Goal: Task Accomplishment & Management: Manage account settings

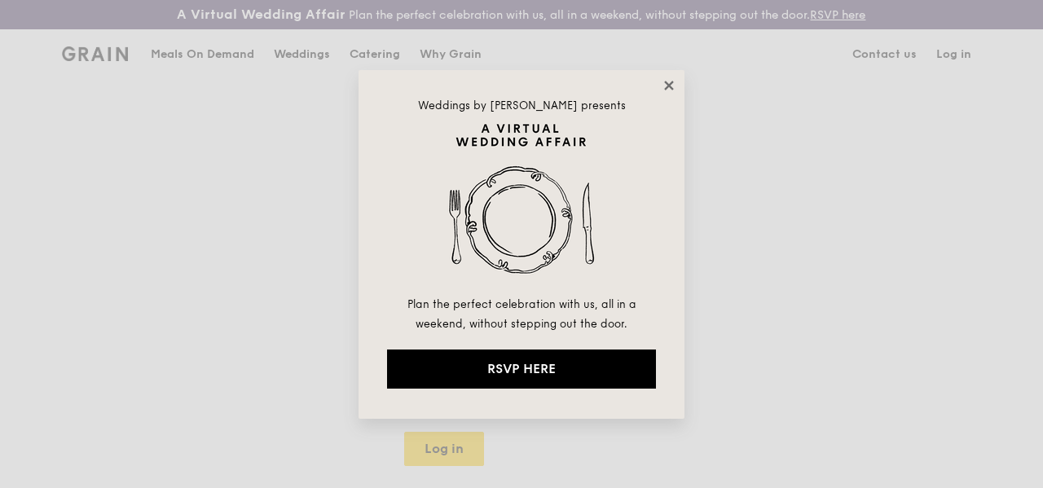
click at [673, 83] on icon at bounding box center [668, 85] width 15 height 15
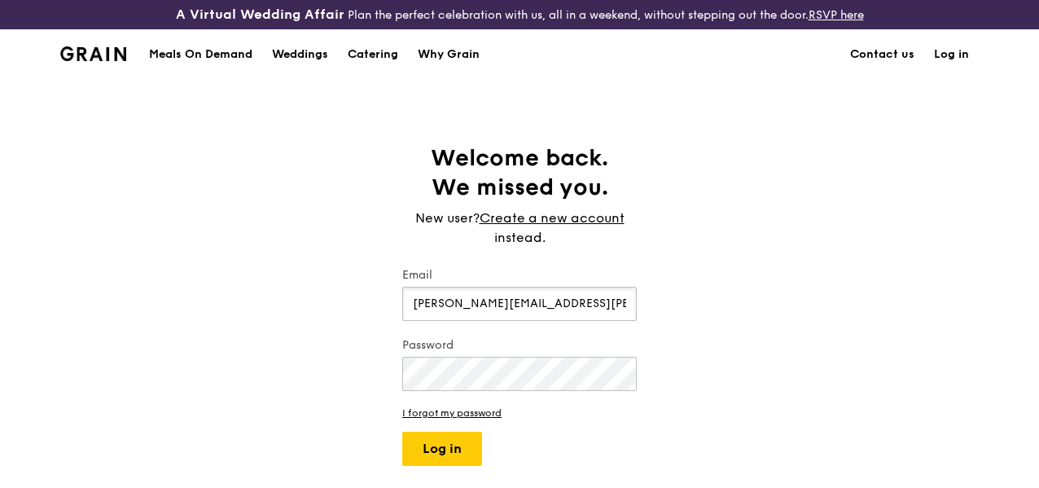
type input "[PERSON_NAME][EMAIL_ADDRESS][PERSON_NAME][DOMAIN_NAME]"
click at [402, 432] on button "Log in" at bounding box center [442, 449] width 80 height 34
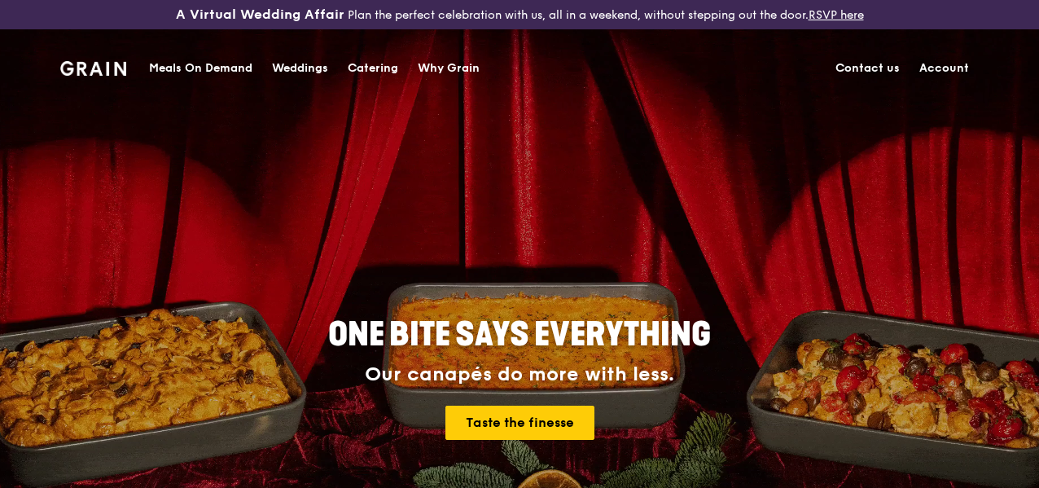
click at [938, 64] on link "Account" at bounding box center [944, 68] width 69 height 49
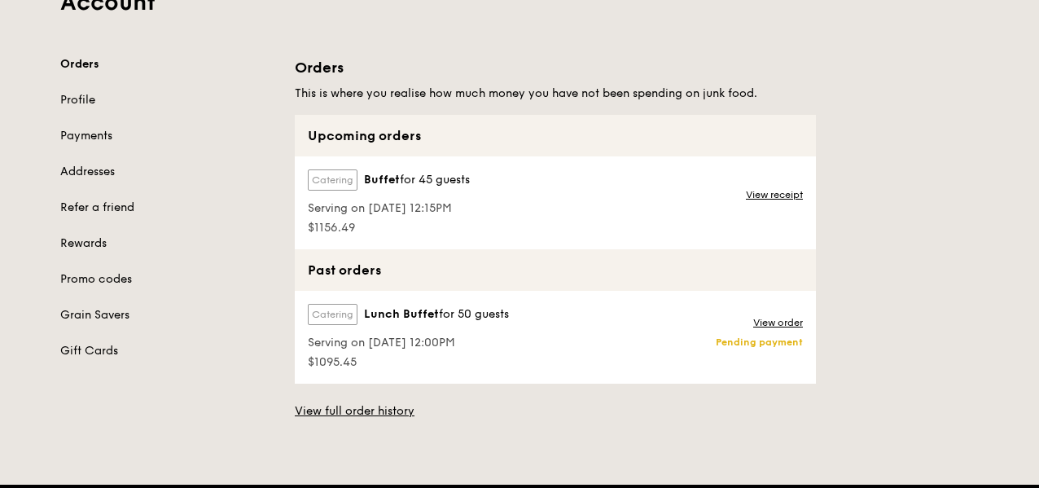
scroll to position [160, 0]
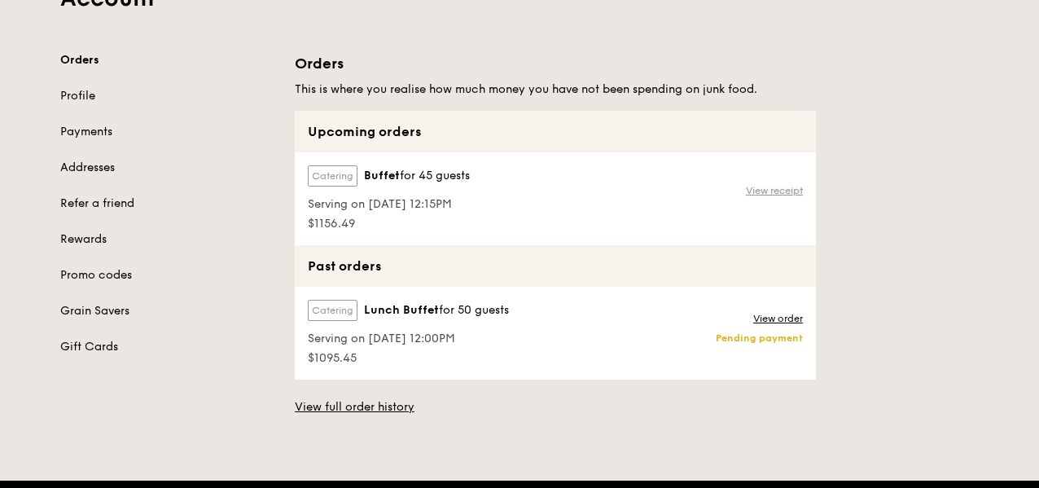
click at [772, 197] on link "View receipt" at bounding box center [774, 190] width 57 height 13
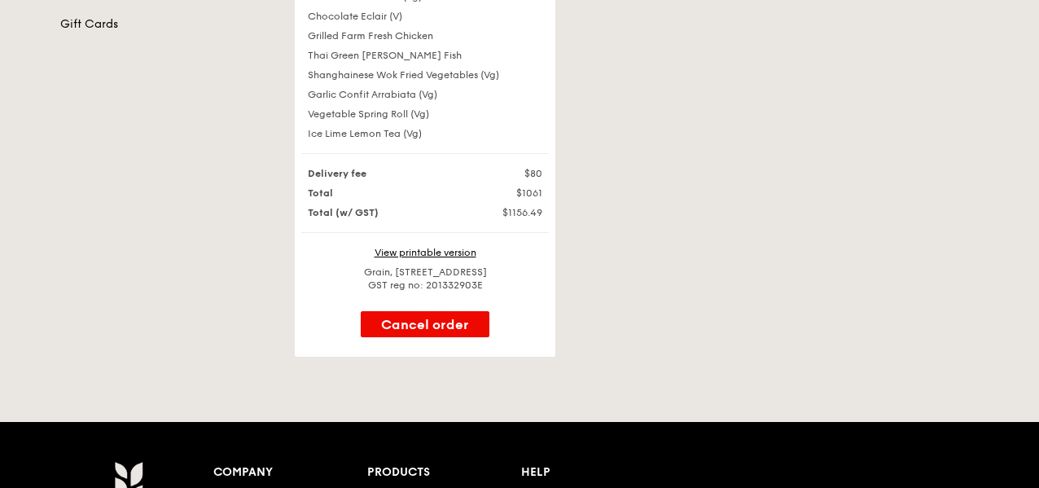
scroll to position [501, 0]
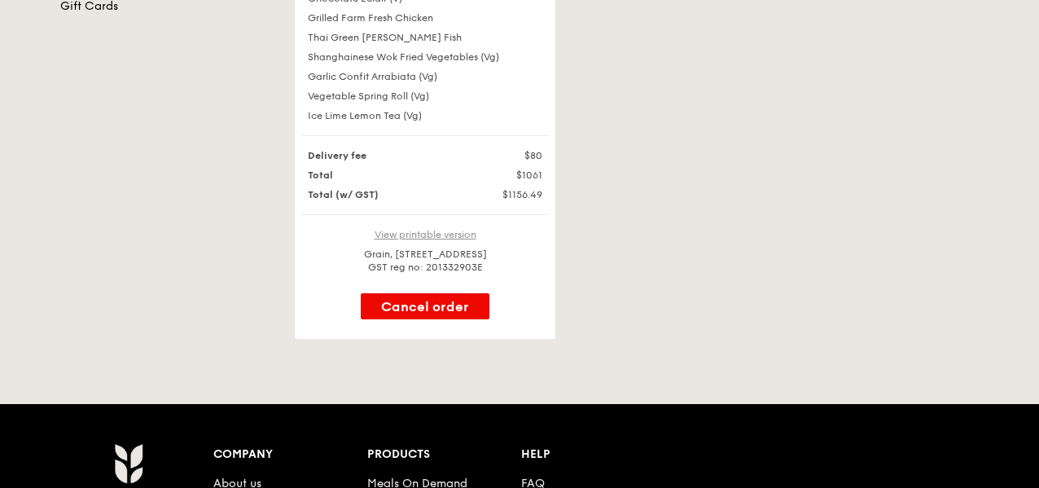
click at [416, 240] on link "View printable version" at bounding box center [426, 234] width 102 height 11
